Goal: Task Accomplishment & Management: Use online tool/utility

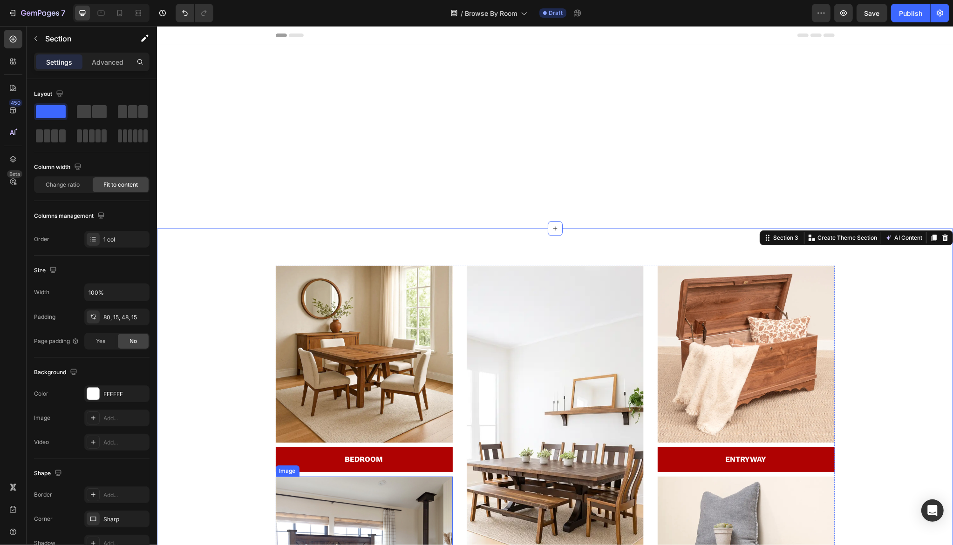
scroll to position [210, 0]
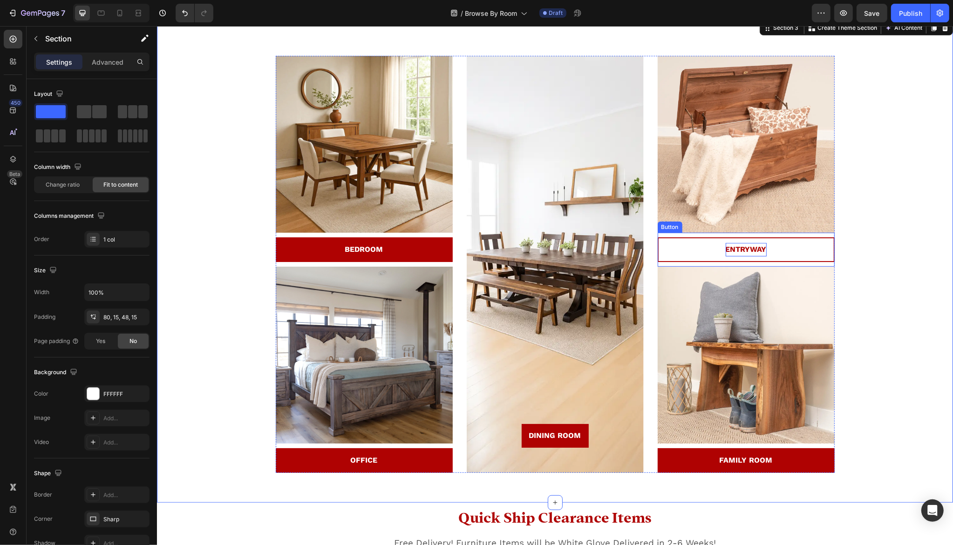
click at [737, 253] on strong "ENTRYWAY" at bounding box center [745, 249] width 41 height 9
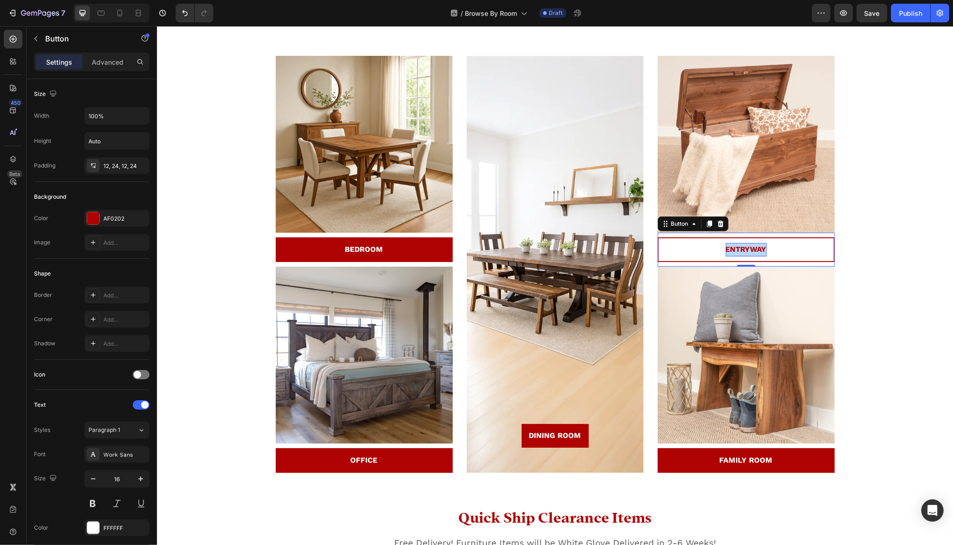
click at [737, 253] on strong "ENTRYWAY" at bounding box center [745, 249] width 41 height 9
click at [740, 157] on img at bounding box center [745, 144] width 177 height 177
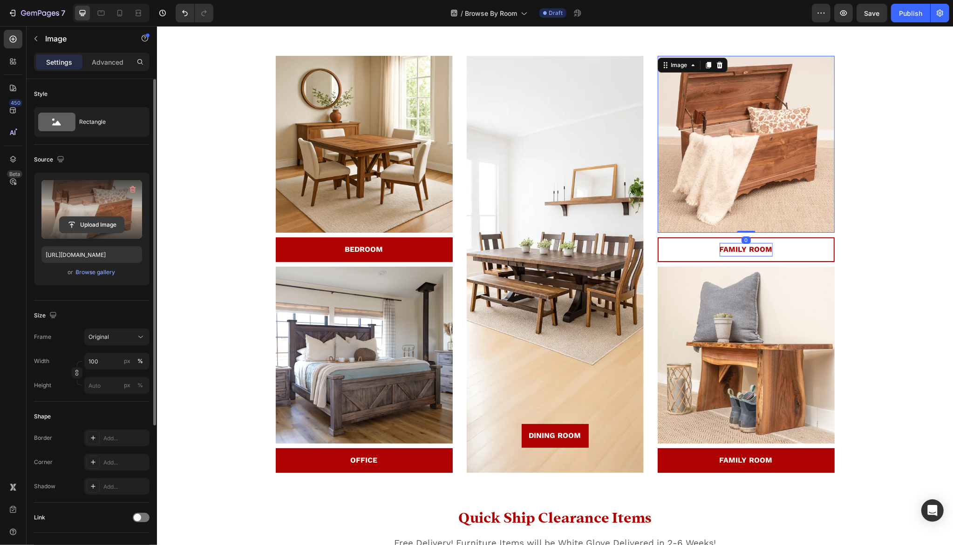
click at [91, 222] on input "file" at bounding box center [92, 225] width 64 height 16
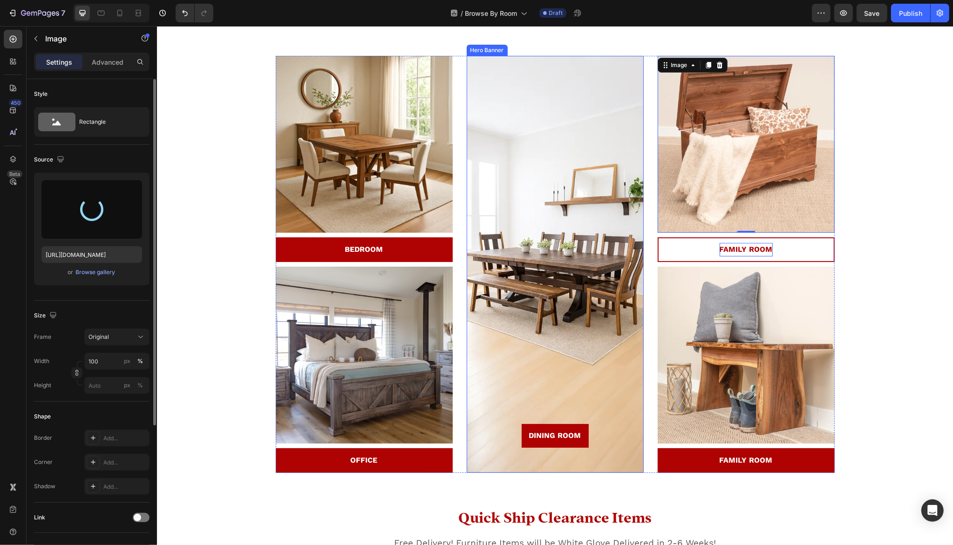
type input "[URL][DOMAIN_NAME]"
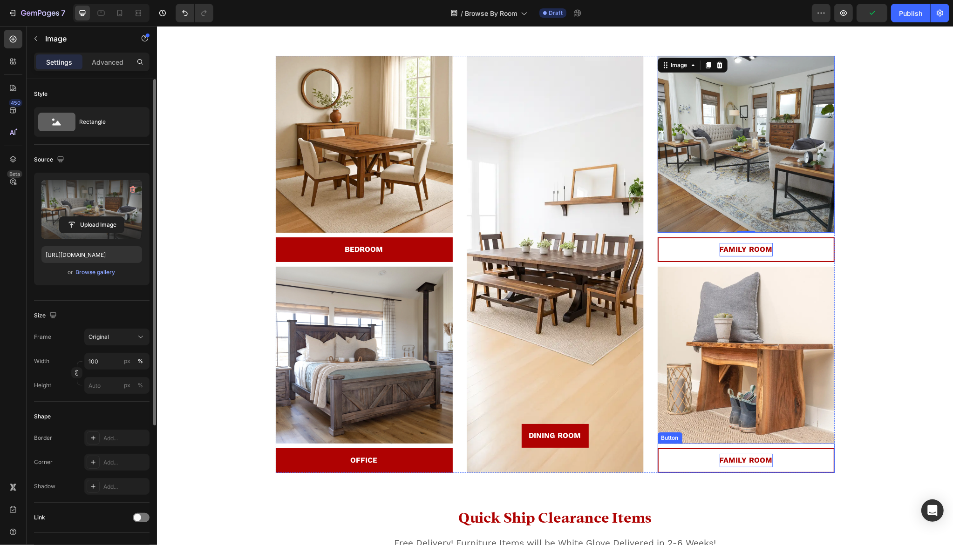
click at [743, 461] on strong "FAMILY ROOM" at bounding box center [745, 460] width 53 height 9
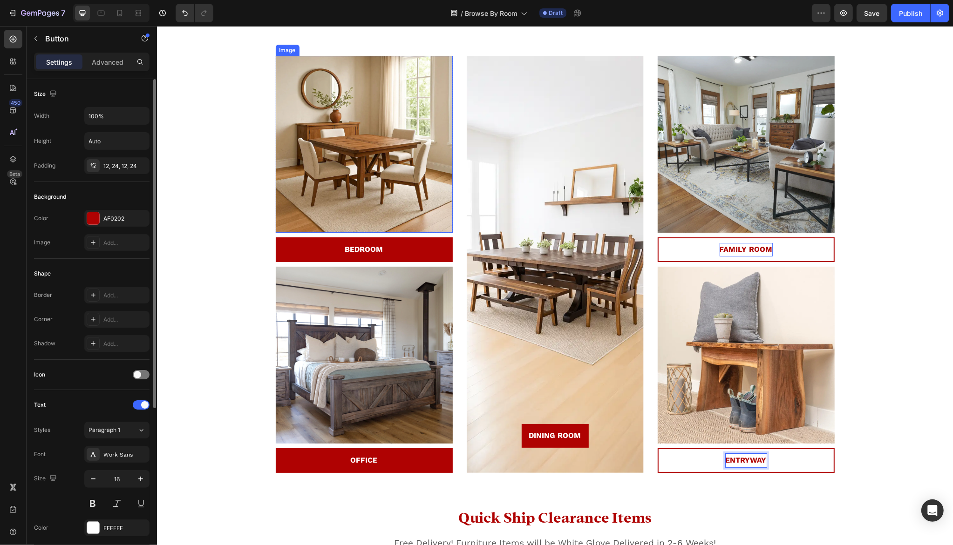
click at [364, 200] on img at bounding box center [363, 144] width 177 height 177
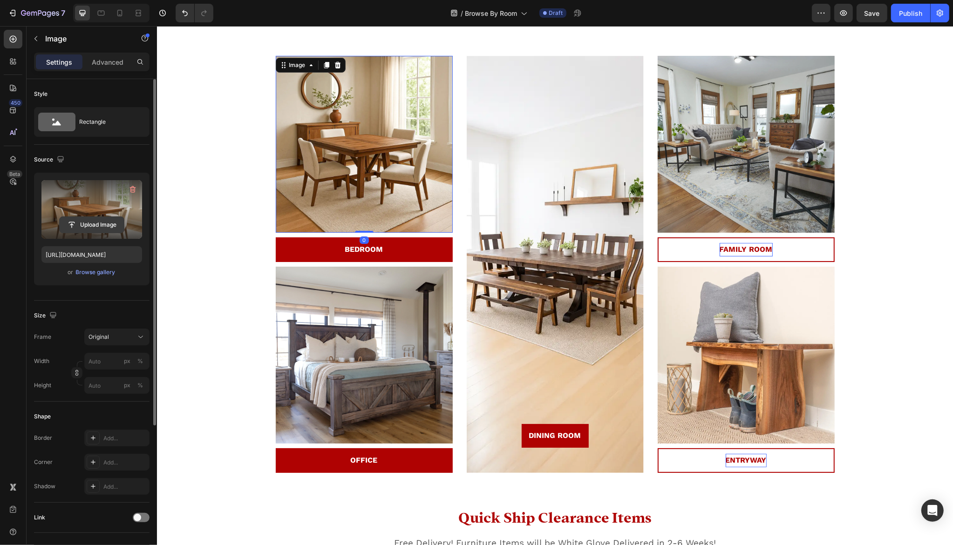
click at [101, 225] on input "file" at bounding box center [92, 225] width 64 height 16
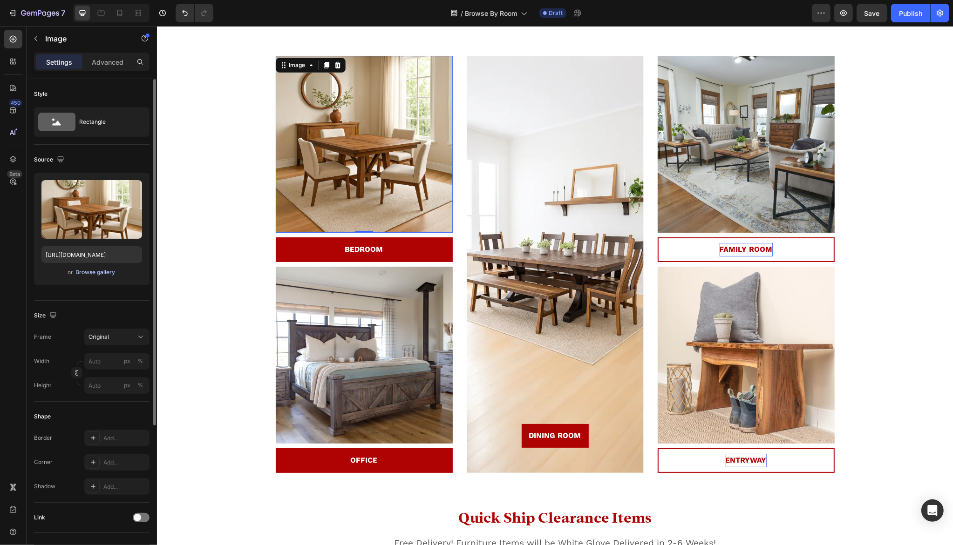
click at [93, 275] on div "Browse gallery" at bounding box center [96, 272] width 40 height 8
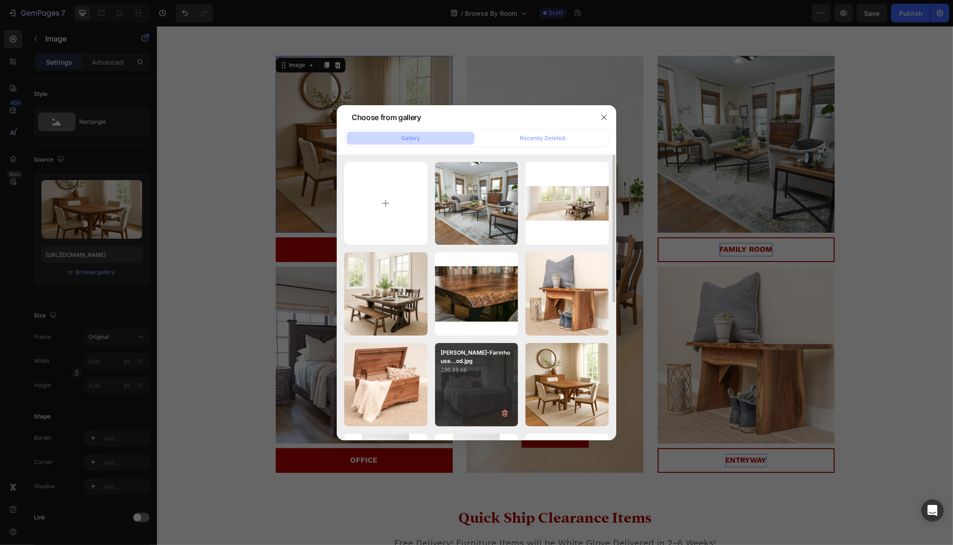
click at [479, 368] on p "296.49 kb" at bounding box center [477, 370] width 72 height 9
type input "[URL][DOMAIN_NAME]"
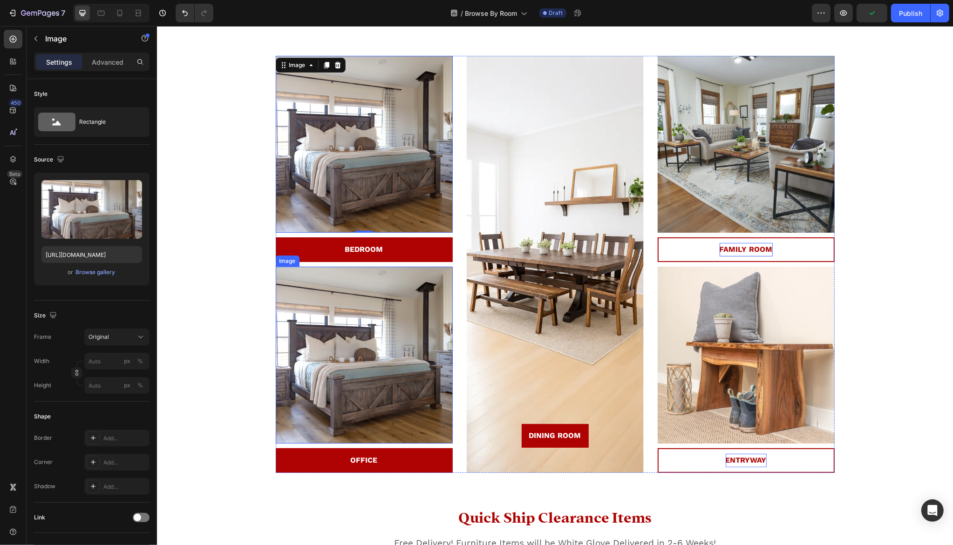
click at [397, 381] on img at bounding box center [363, 355] width 177 height 177
click at [590, 150] on div "Overlay" at bounding box center [554, 264] width 177 height 417
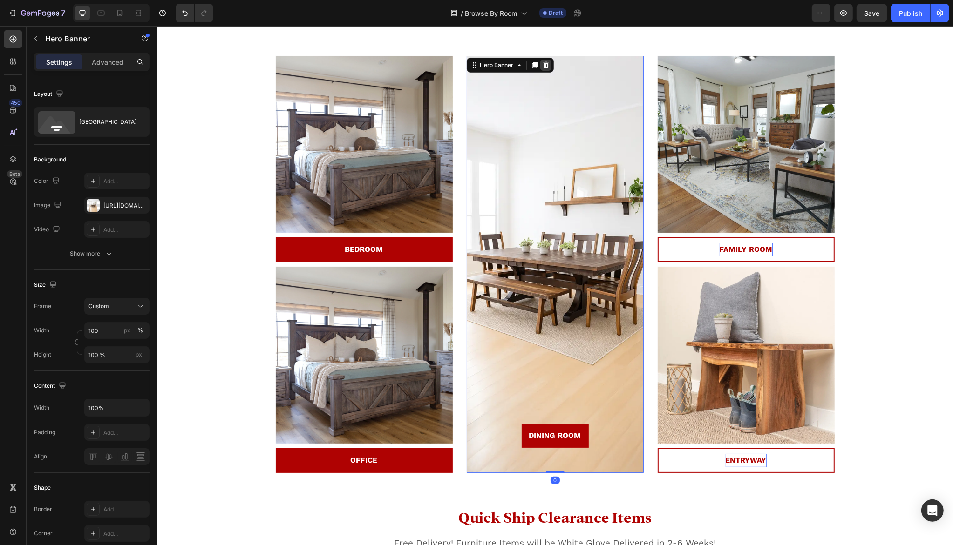
click at [545, 64] on icon at bounding box center [545, 65] width 6 height 7
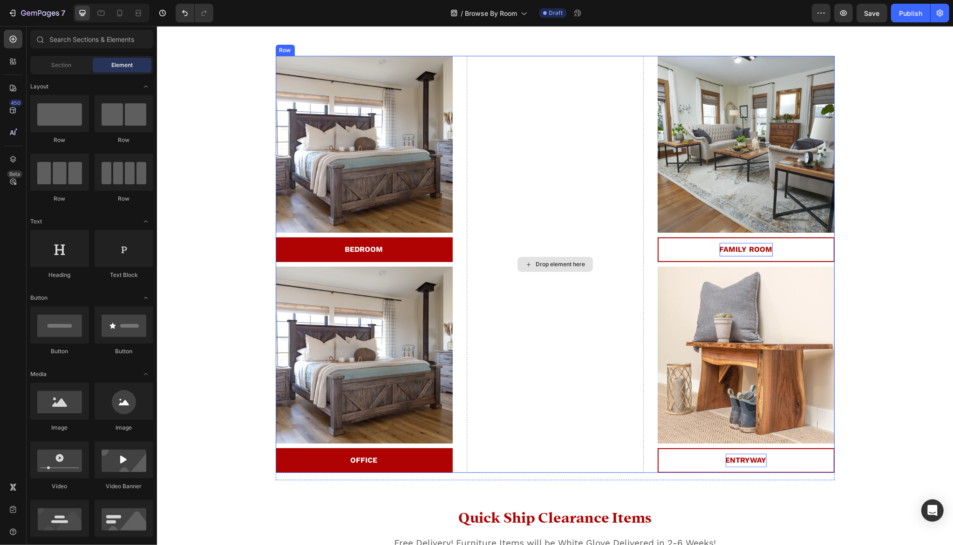
click at [570, 153] on div "Drop element here" at bounding box center [554, 264] width 177 height 417
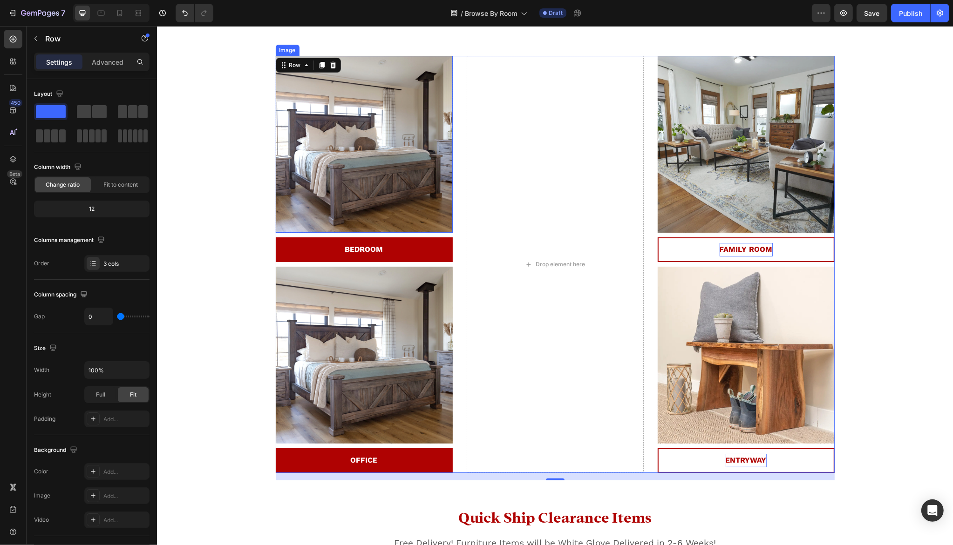
click at [417, 131] on img at bounding box center [363, 144] width 177 height 177
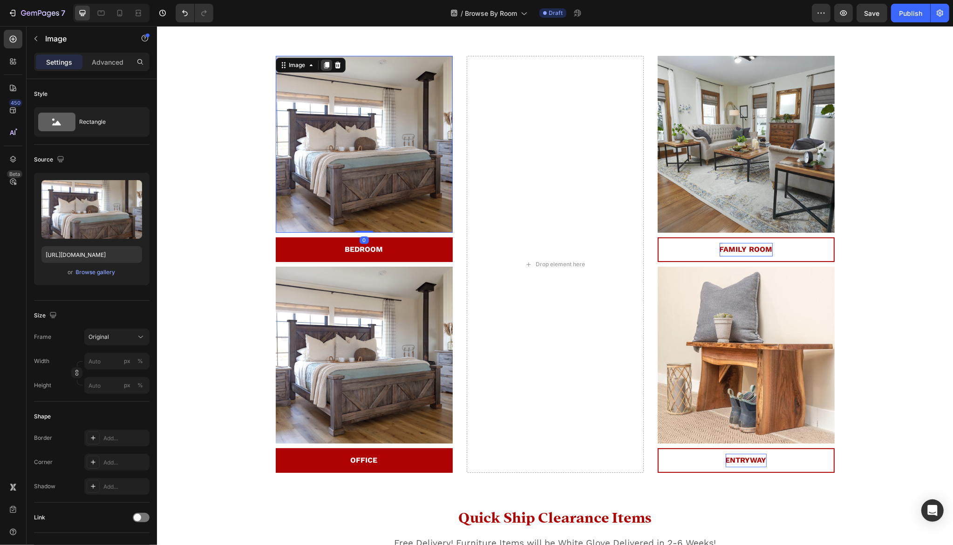
click at [320, 64] on div at bounding box center [325, 65] width 11 height 11
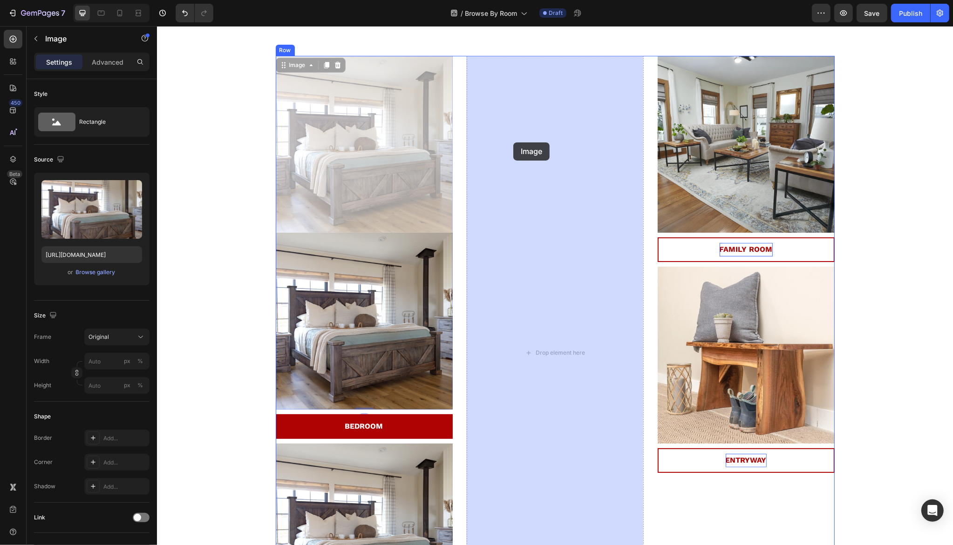
drag, startPoint x: 339, startPoint y: 150, endPoint x: 513, endPoint y: 143, distance: 174.3
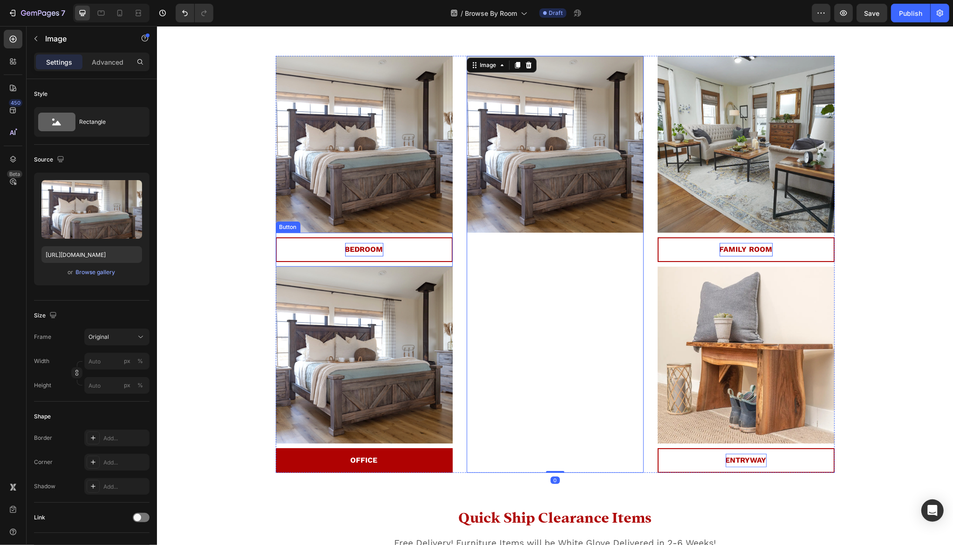
click at [359, 250] on strong "BEDROOM" at bounding box center [364, 249] width 38 height 9
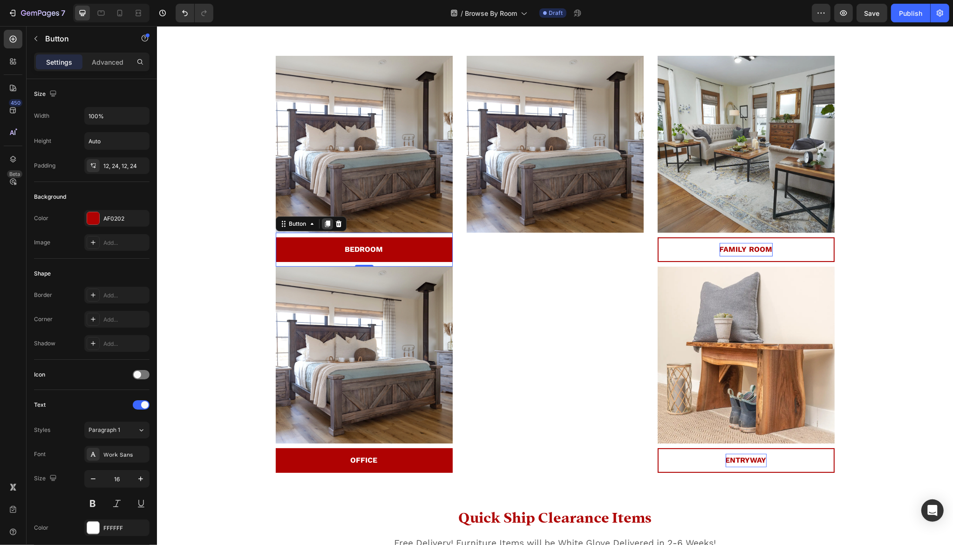
click at [326, 220] on icon at bounding box center [326, 223] width 7 height 7
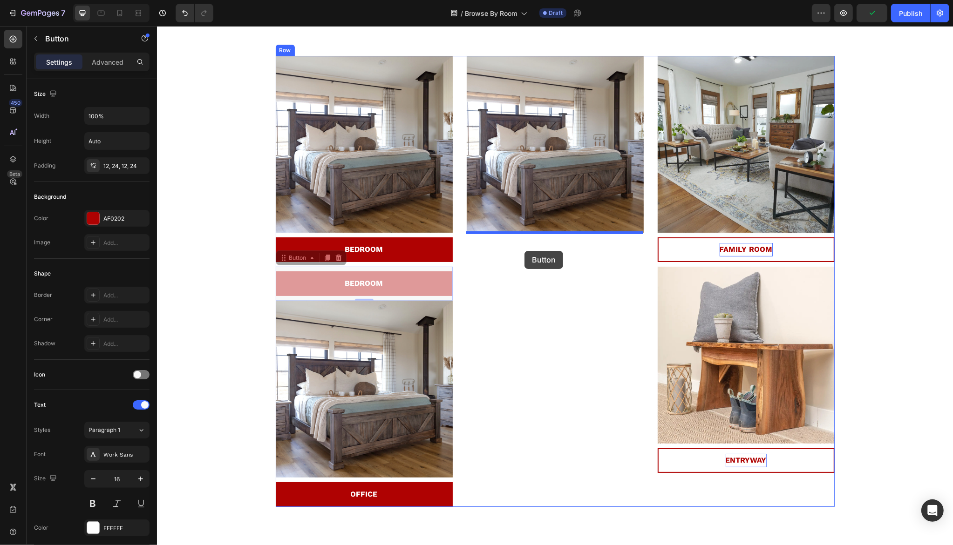
drag, startPoint x: 296, startPoint y: 258, endPoint x: 523, endPoint y: 251, distance: 227.4
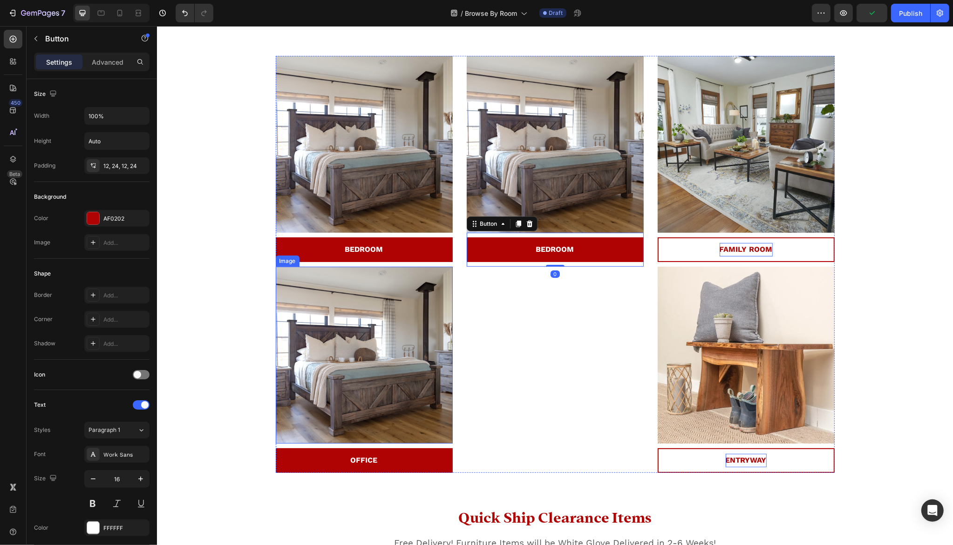
click at [380, 286] on img at bounding box center [363, 355] width 177 height 177
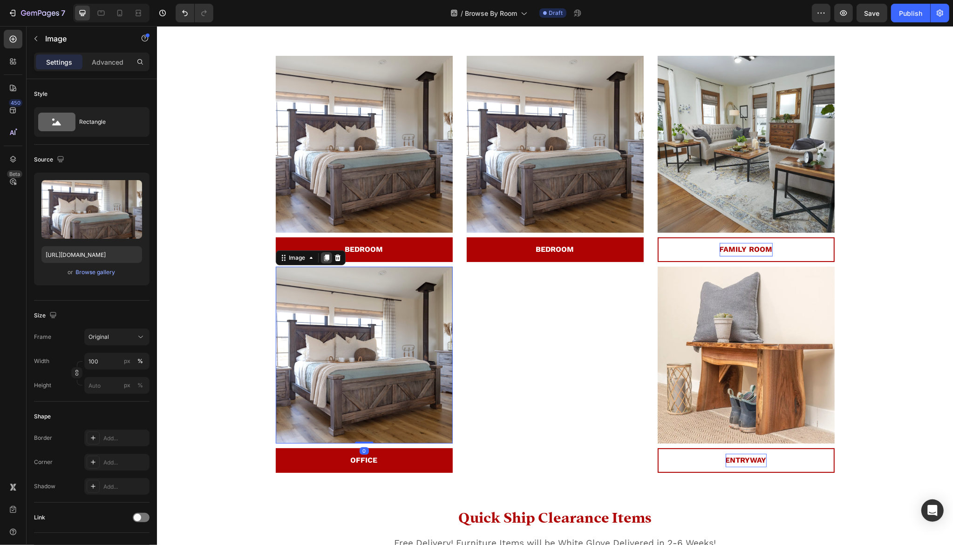
click at [324, 259] on icon at bounding box center [325, 258] width 5 height 7
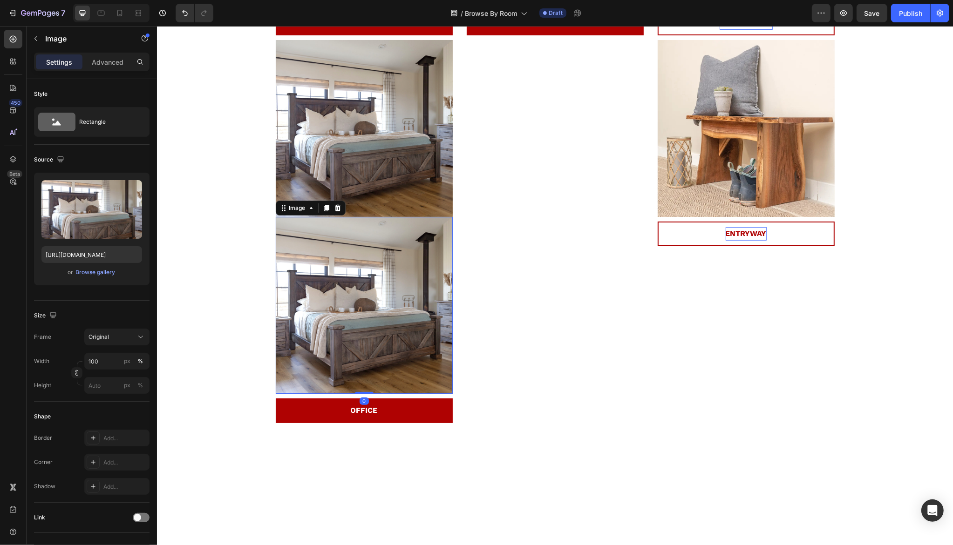
scroll to position [256, 0]
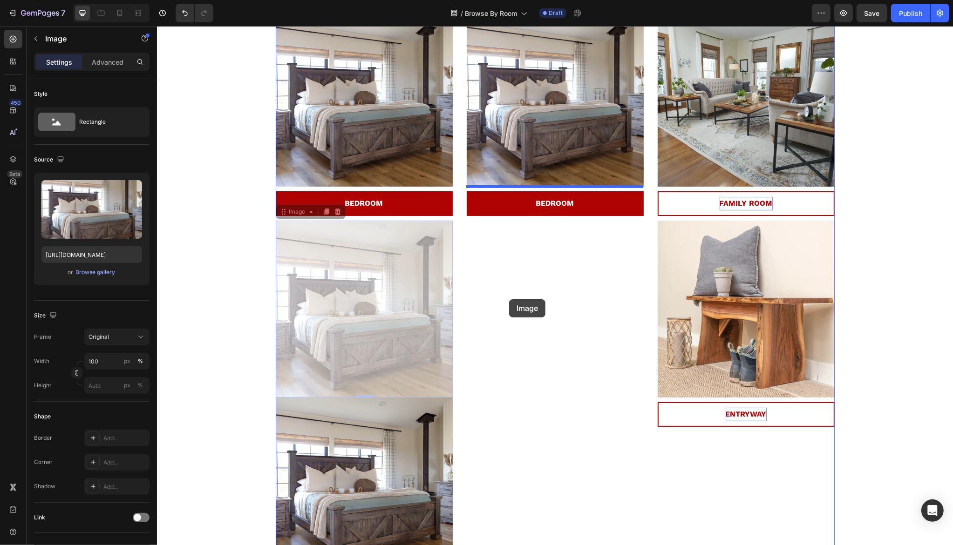
drag, startPoint x: 369, startPoint y: 308, endPoint x: 509, endPoint y: 299, distance: 140.0
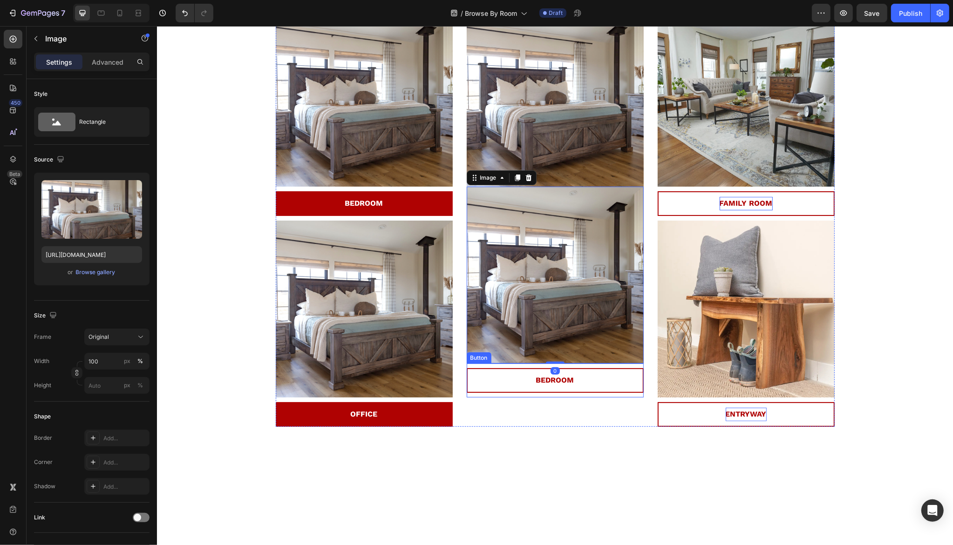
click at [494, 372] on link "BEDROOM" at bounding box center [554, 380] width 177 height 25
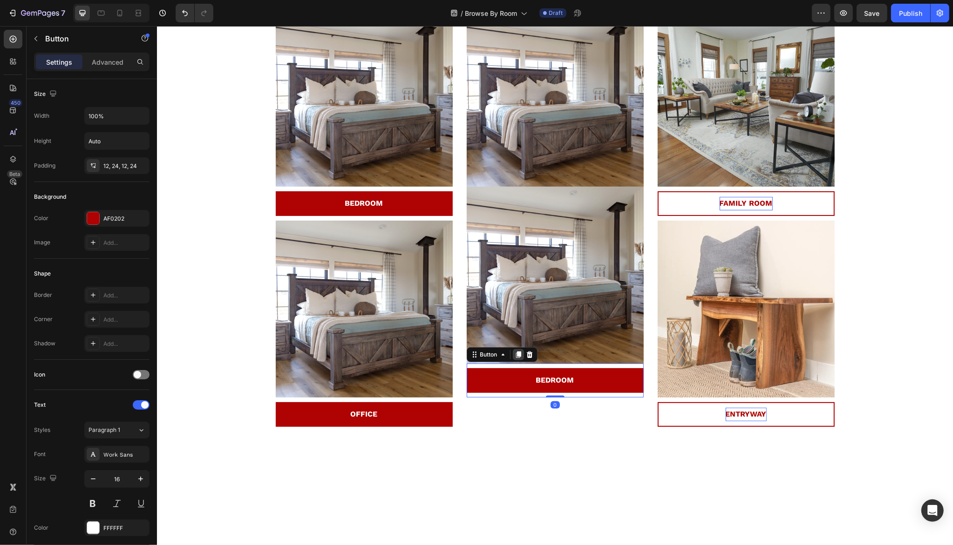
click at [515, 358] on icon at bounding box center [517, 354] width 7 height 7
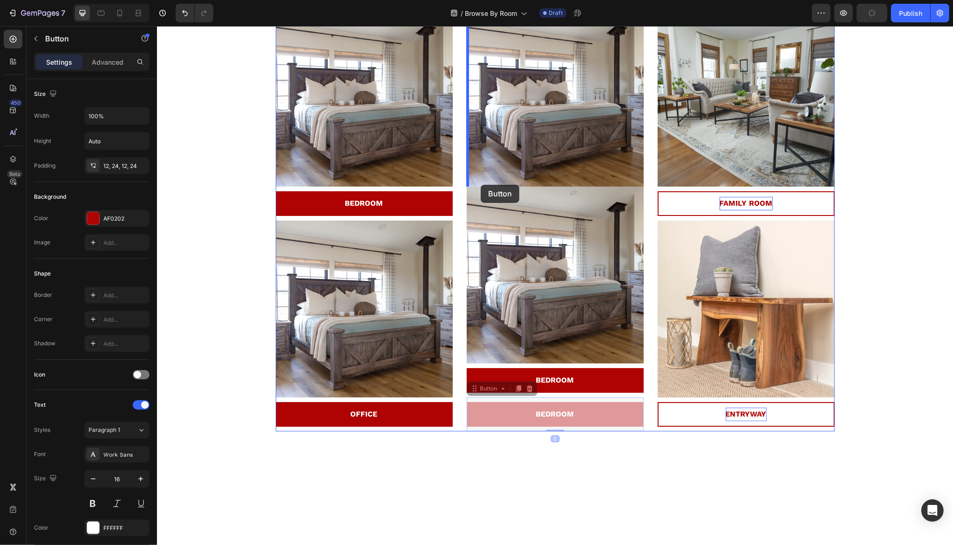
drag, startPoint x: 475, startPoint y: 393, endPoint x: 480, endPoint y: 184, distance: 208.7
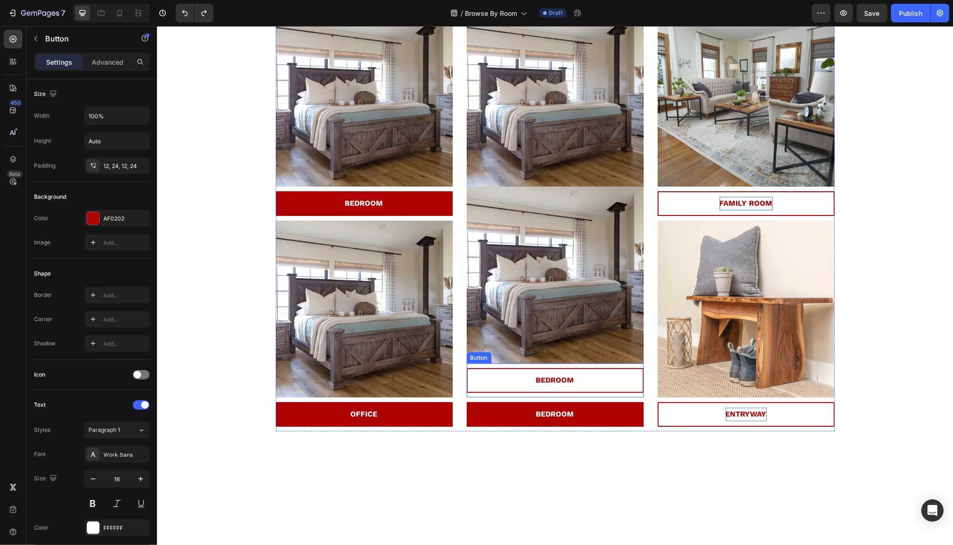
click at [522, 378] on link "BEDROOM" at bounding box center [554, 380] width 177 height 25
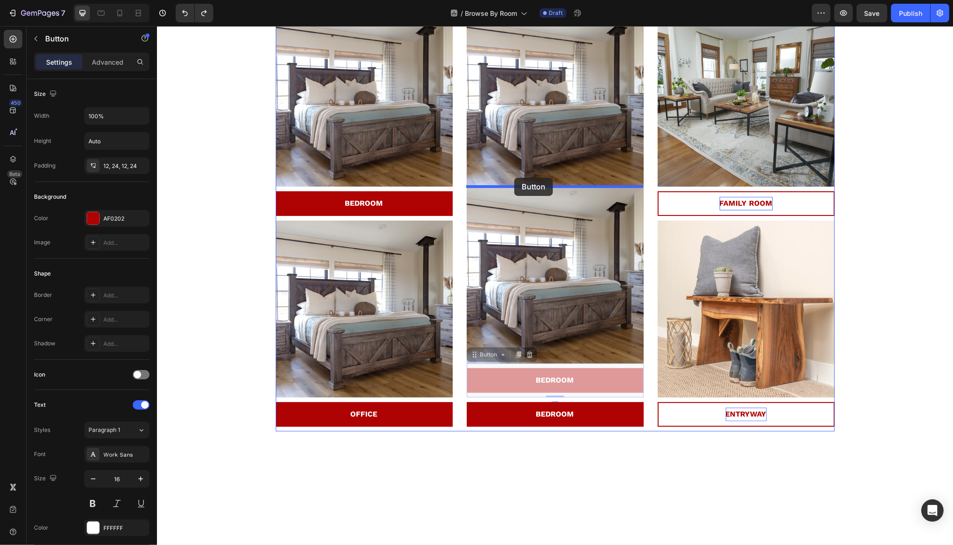
drag, startPoint x: 475, startPoint y: 355, endPoint x: 514, endPoint y: 178, distance: 181.5
click at [514, 178] on div "Header 25 Days 10 Hrs 55 Mins 19 Secs Countdown Timer Title Line [DATE] Text bl…" at bounding box center [554, 490] width 796 height 1440
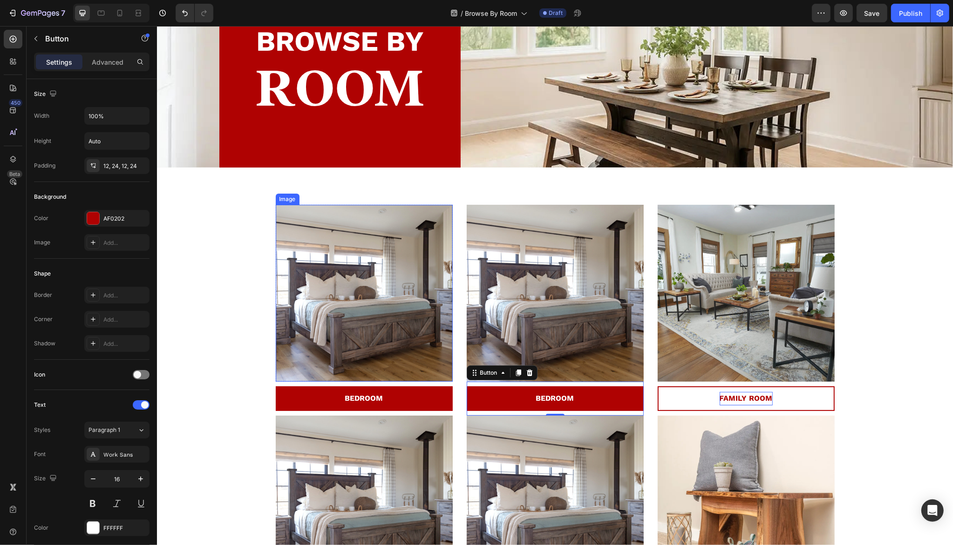
scroll to position [57, 0]
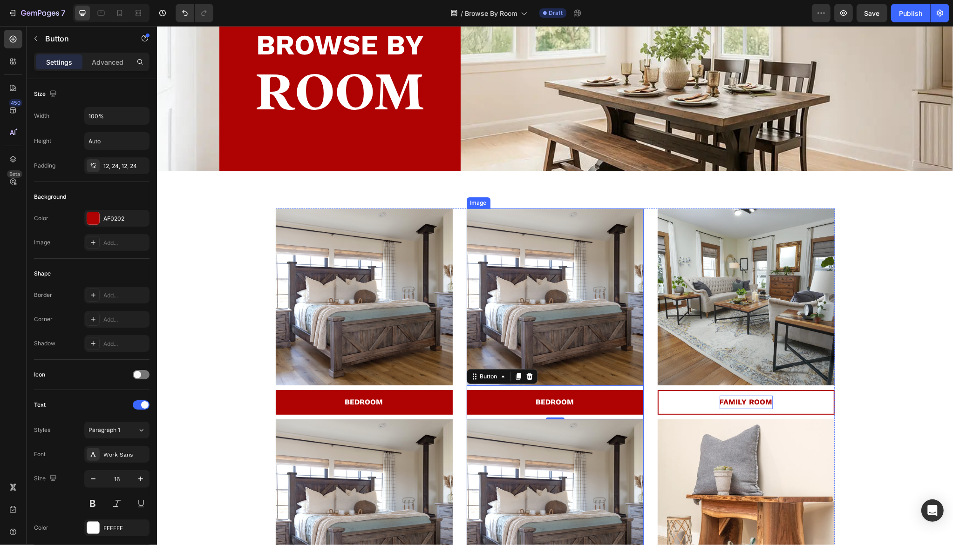
click at [601, 314] on img at bounding box center [554, 297] width 177 height 177
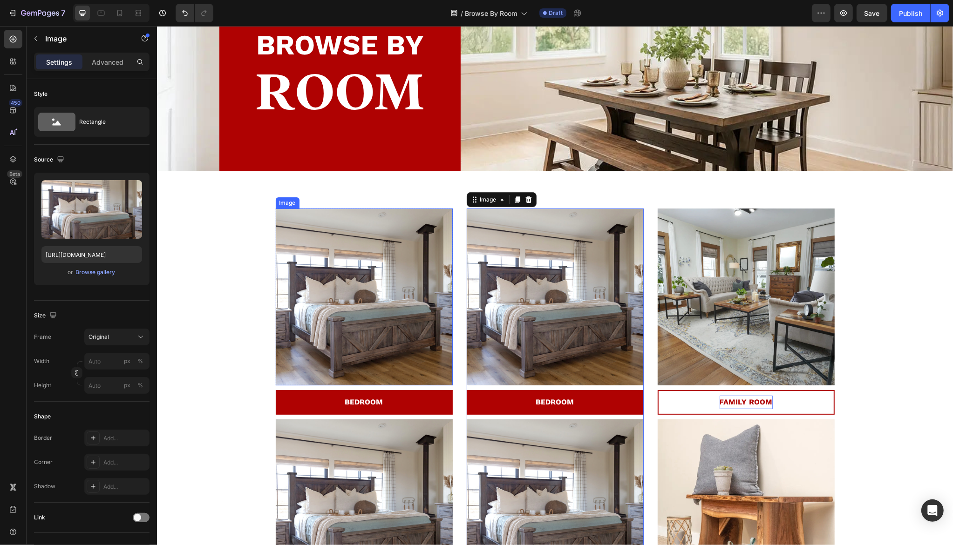
click at [301, 300] on img at bounding box center [363, 297] width 177 height 177
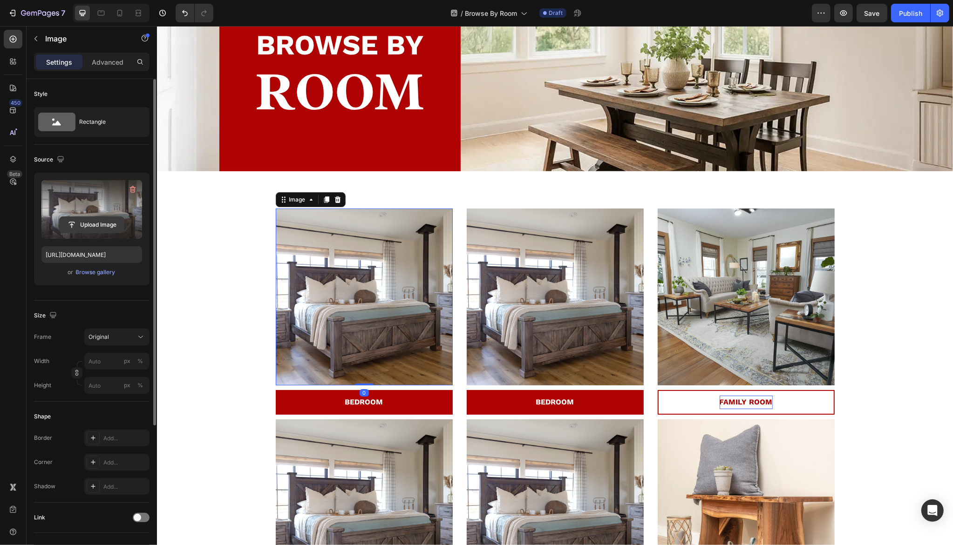
click at [72, 222] on input "file" at bounding box center [92, 225] width 64 height 16
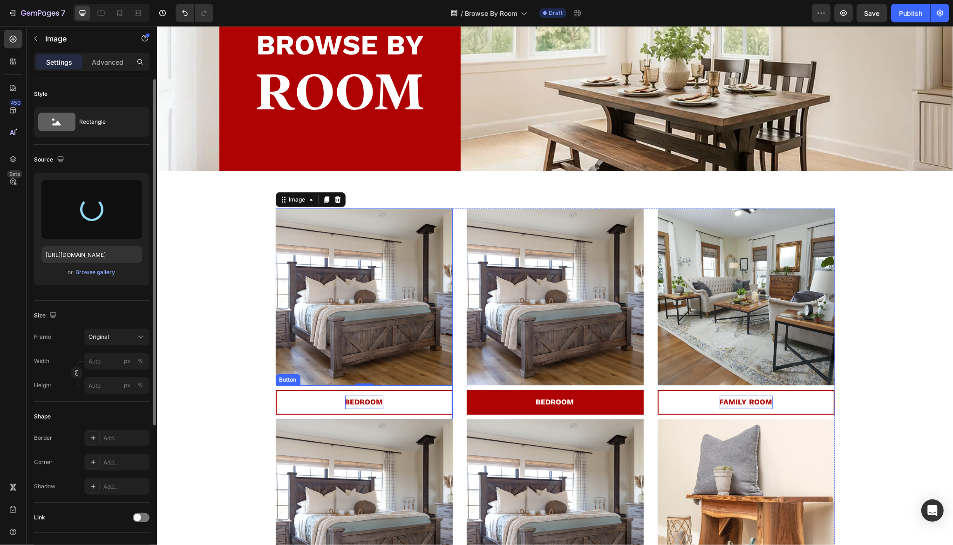
type input "[URL][DOMAIN_NAME]"
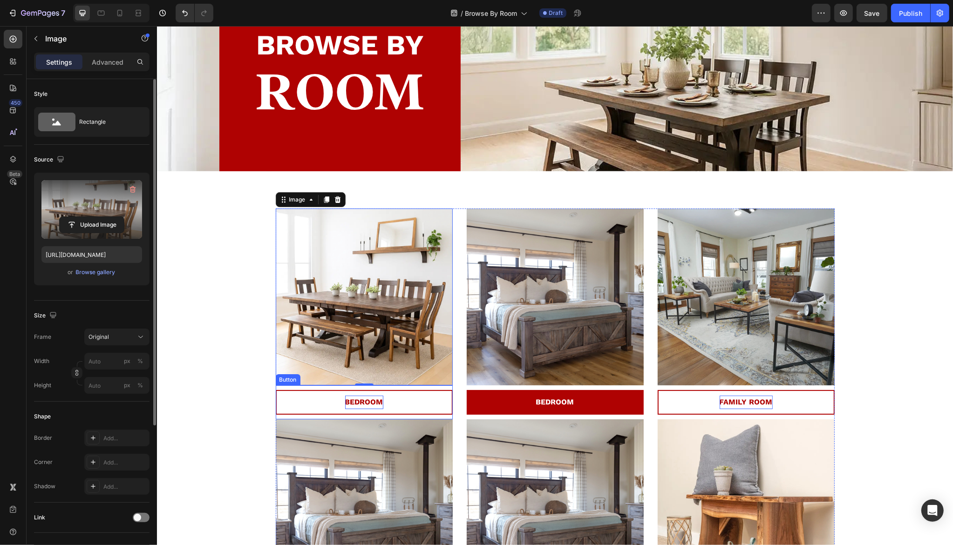
click at [355, 405] on strong "BEDROOM" at bounding box center [364, 402] width 38 height 9
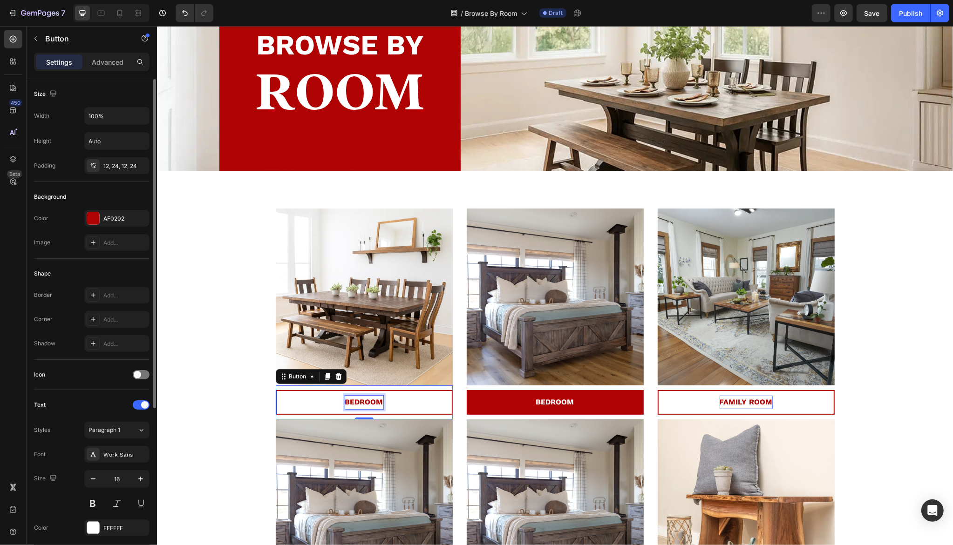
click at [355, 405] on strong "BEDROOM" at bounding box center [364, 402] width 38 height 9
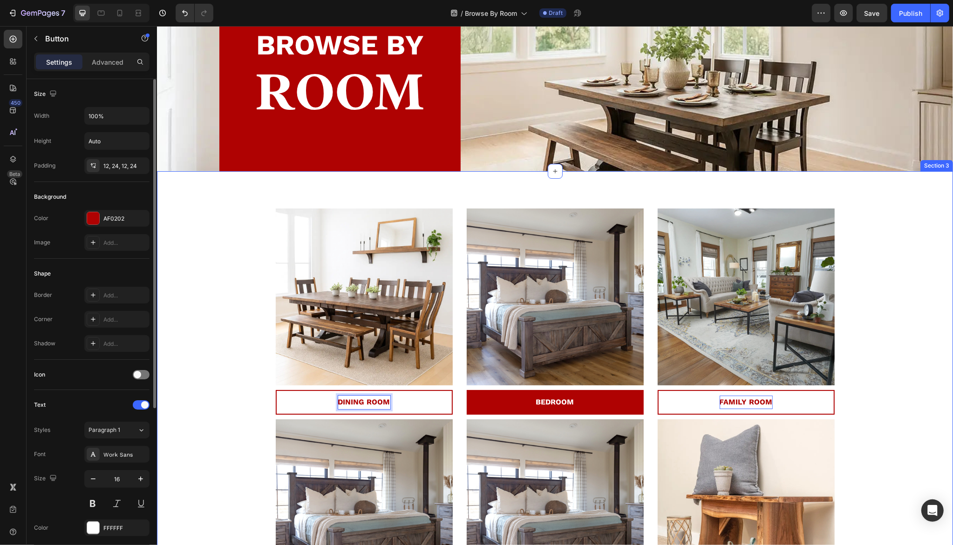
click at [228, 398] on div "20% Off Sitewide Select Clearance Items Custom Design Included No code needed T…" at bounding box center [554, 423] width 782 height 429
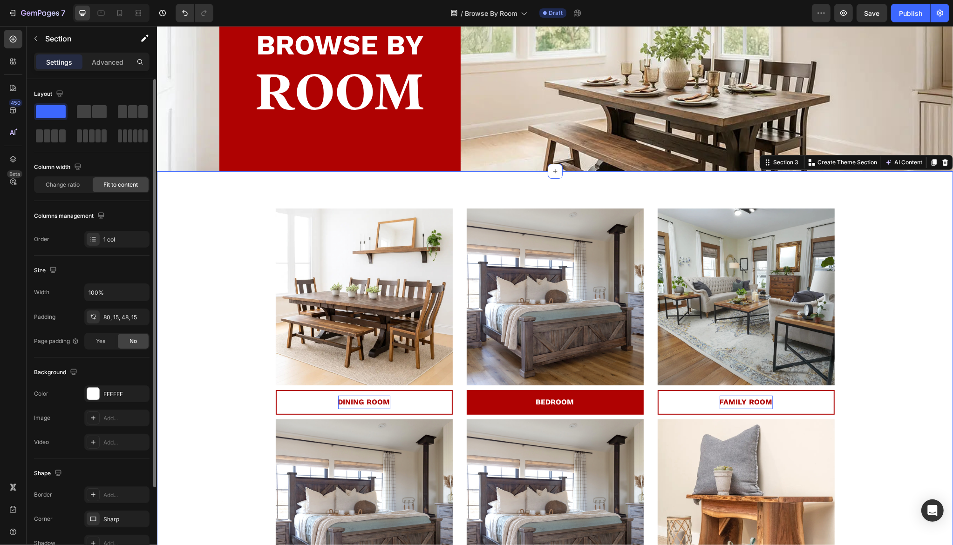
scroll to position [170, 0]
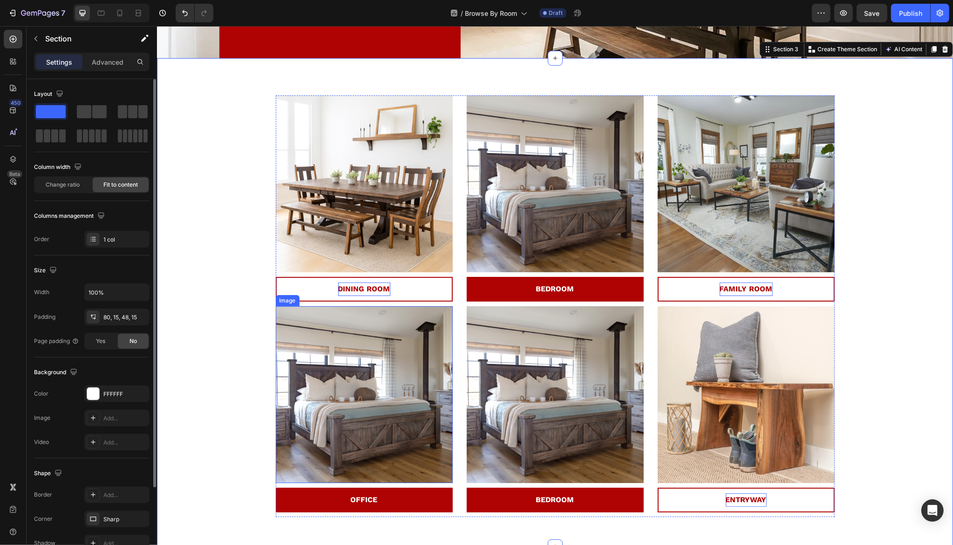
click at [414, 419] on img at bounding box center [363, 394] width 177 height 177
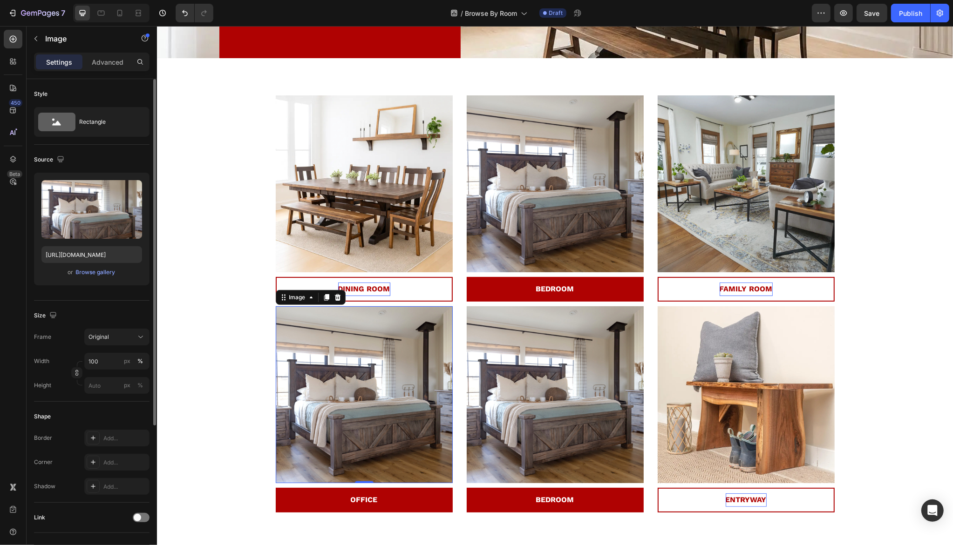
click at [410, 399] on img at bounding box center [363, 394] width 177 height 177
click at [91, 223] on input "file" at bounding box center [92, 225] width 64 height 16
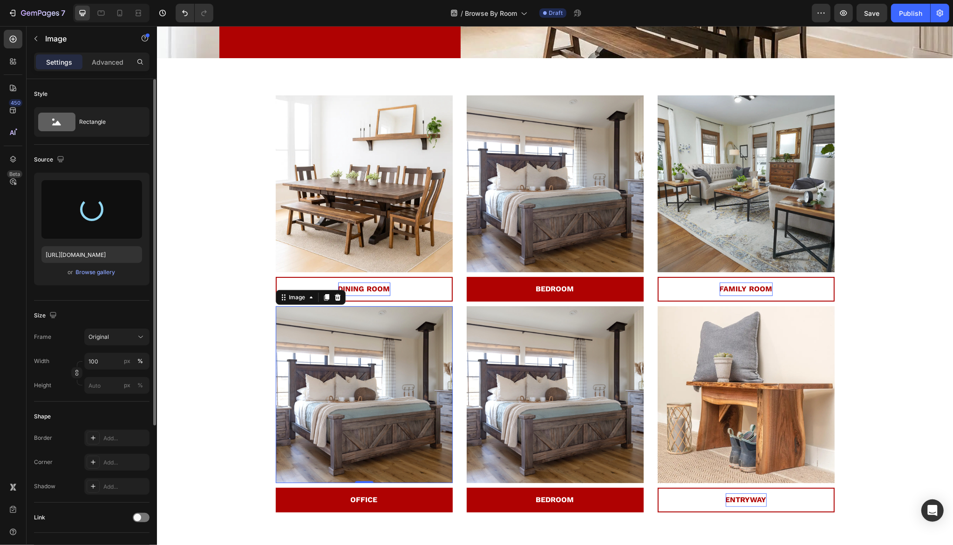
type input "[URL][DOMAIN_NAME]"
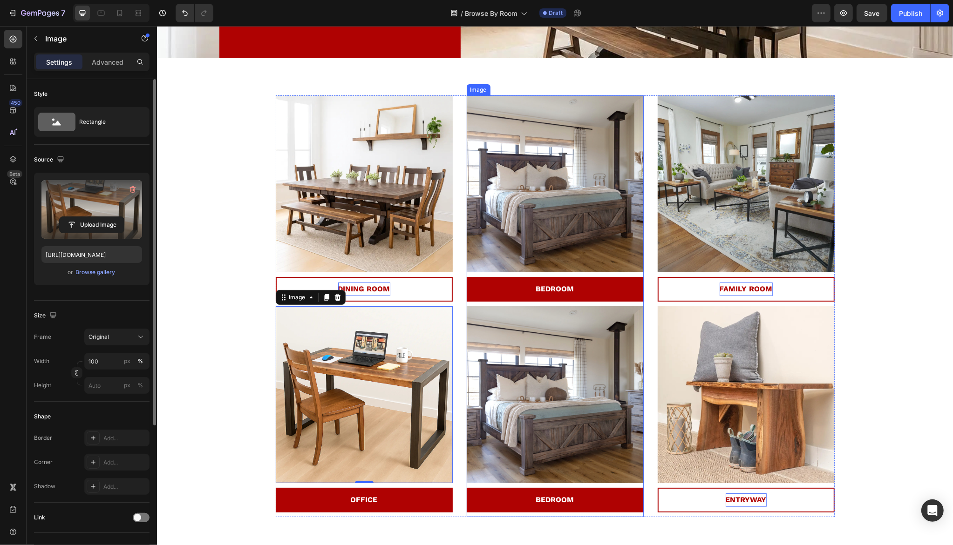
click at [556, 231] on img at bounding box center [554, 183] width 177 height 177
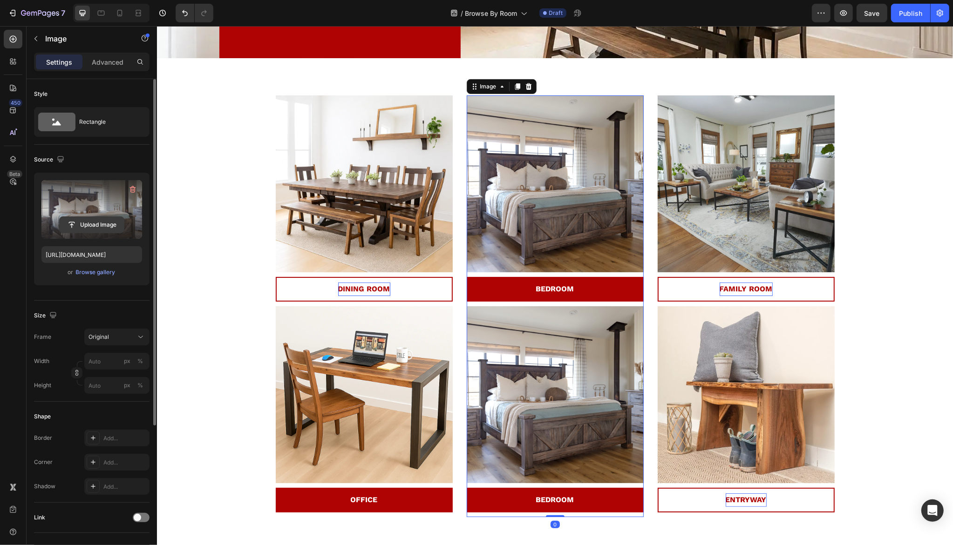
click at [83, 225] on input "file" at bounding box center [92, 225] width 64 height 16
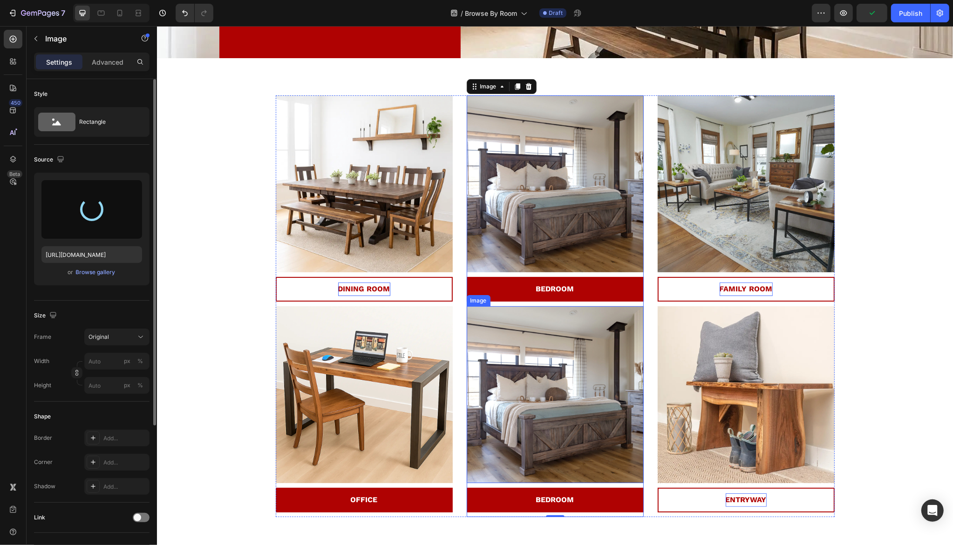
type input "[URL][DOMAIN_NAME]"
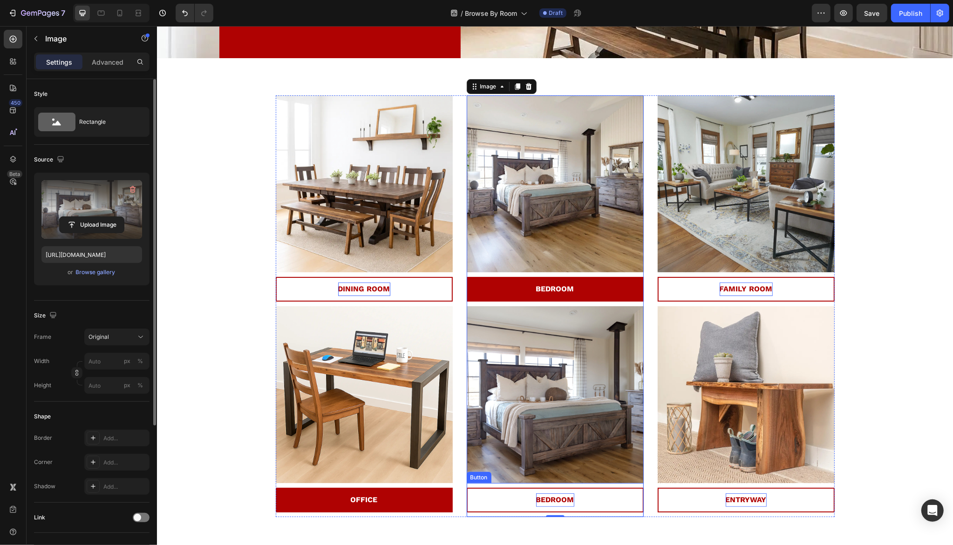
click at [541, 502] on strong "BEDROOM" at bounding box center [555, 499] width 38 height 9
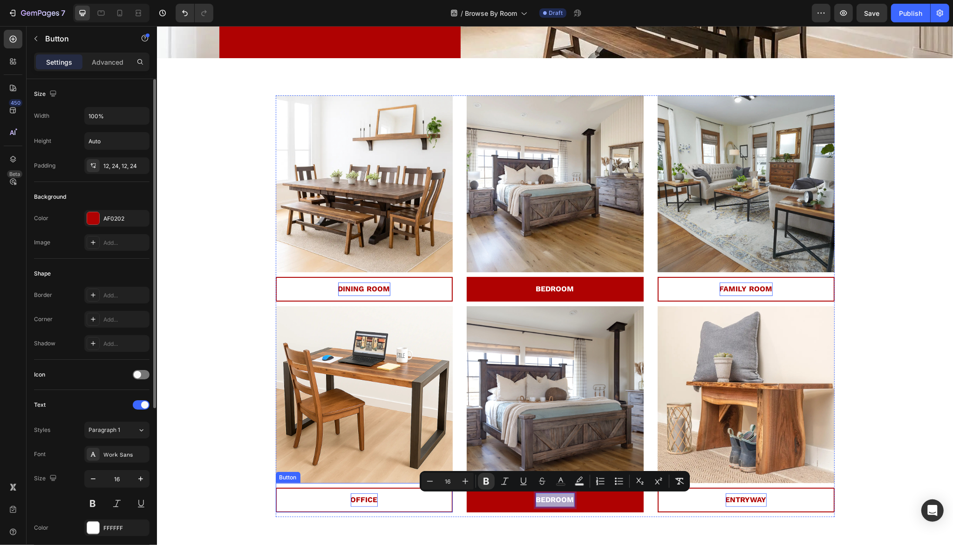
click at [367, 497] on strong "OFFICE" at bounding box center [363, 499] width 27 height 9
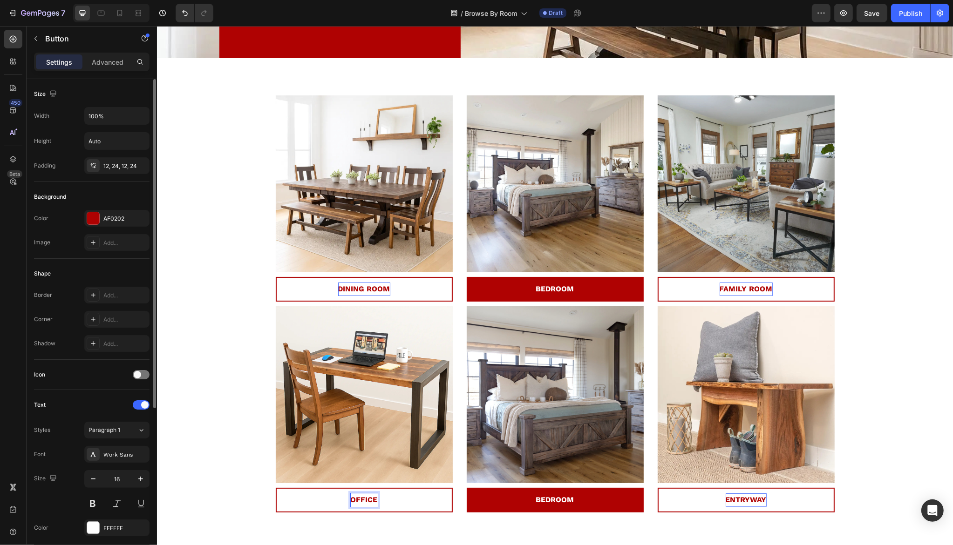
click at [367, 497] on strong "OFFICE" at bounding box center [363, 499] width 27 height 9
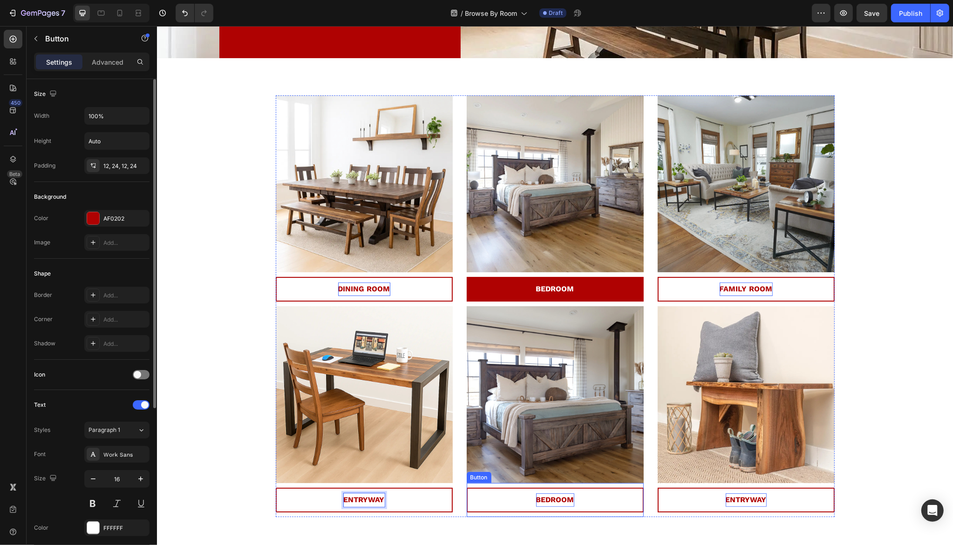
click at [554, 501] on strong "BEDROOM" at bounding box center [555, 499] width 38 height 9
click at [744, 500] on strong "ENTRYWAY" at bounding box center [745, 499] width 41 height 9
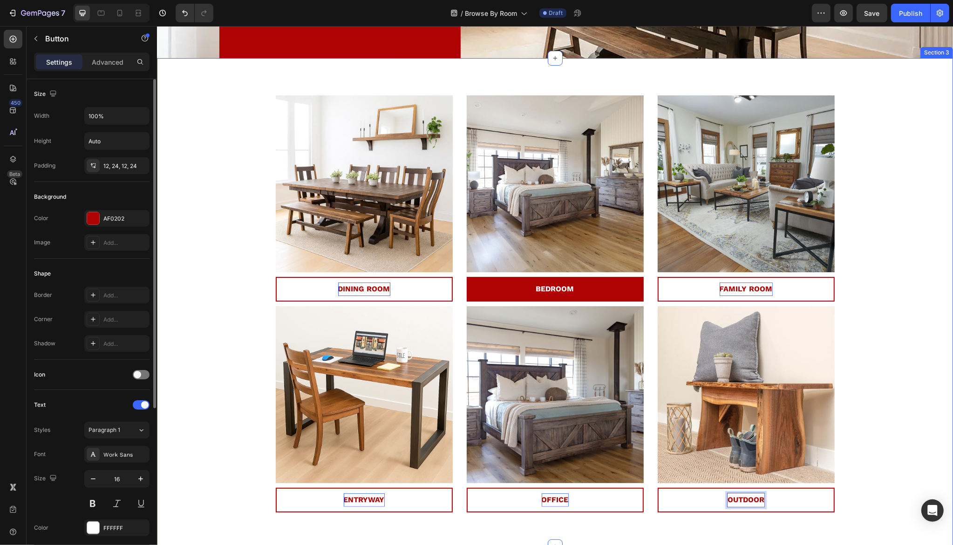
click at [880, 441] on div "20% Off Sitewide Select Clearance Items Custom Design Included No code needed T…" at bounding box center [554, 309] width 782 height 429
